Goal: Navigation & Orientation: Go to known website

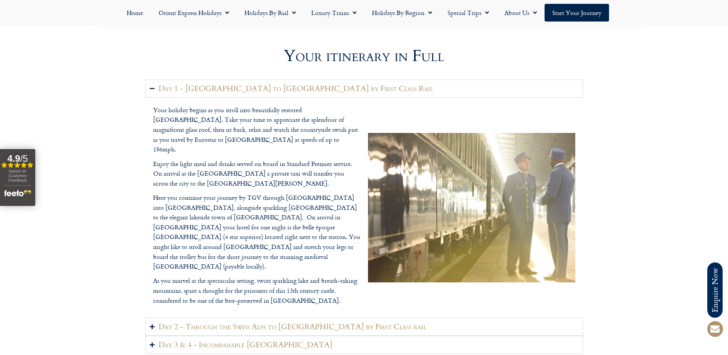
scroll to position [959, 0]
